Goal: Task Accomplishment & Management: Manage account settings

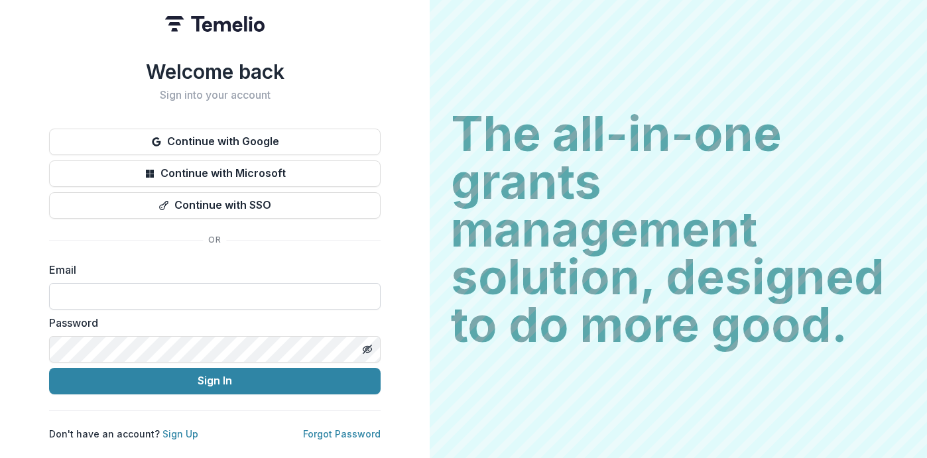
click at [109, 291] on input at bounding box center [215, 296] width 332 height 27
type input "**********"
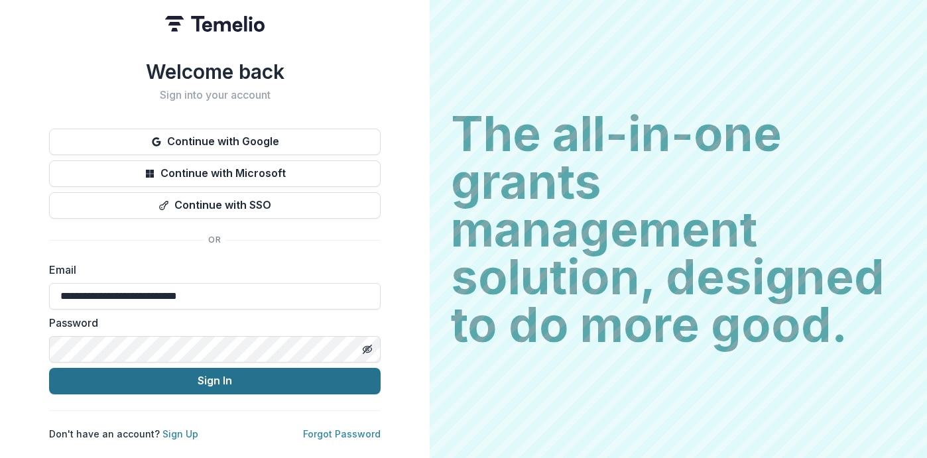
click at [216, 377] on button "Sign In" at bounding box center [215, 381] width 332 height 27
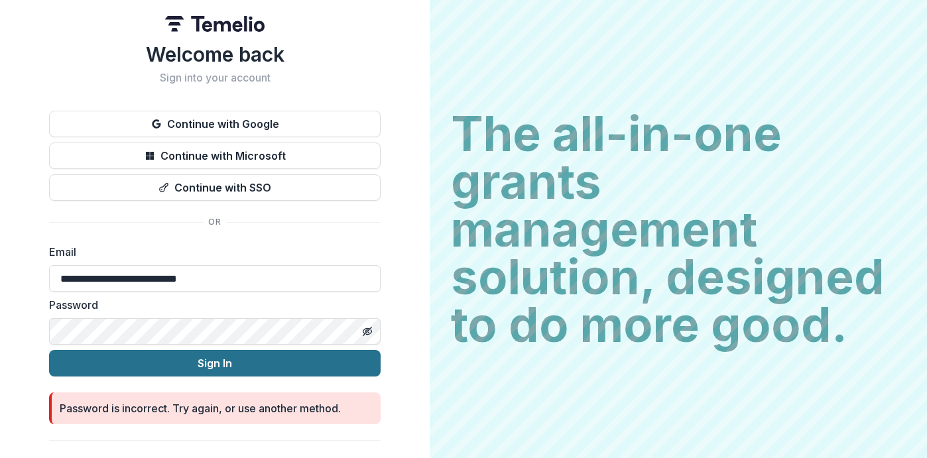
click at [149, 357] on button "Sign In" at bounding box center [215, 363] width 332 height 27
